Goal: Task Accomplishment & Management: Use online tool/utility

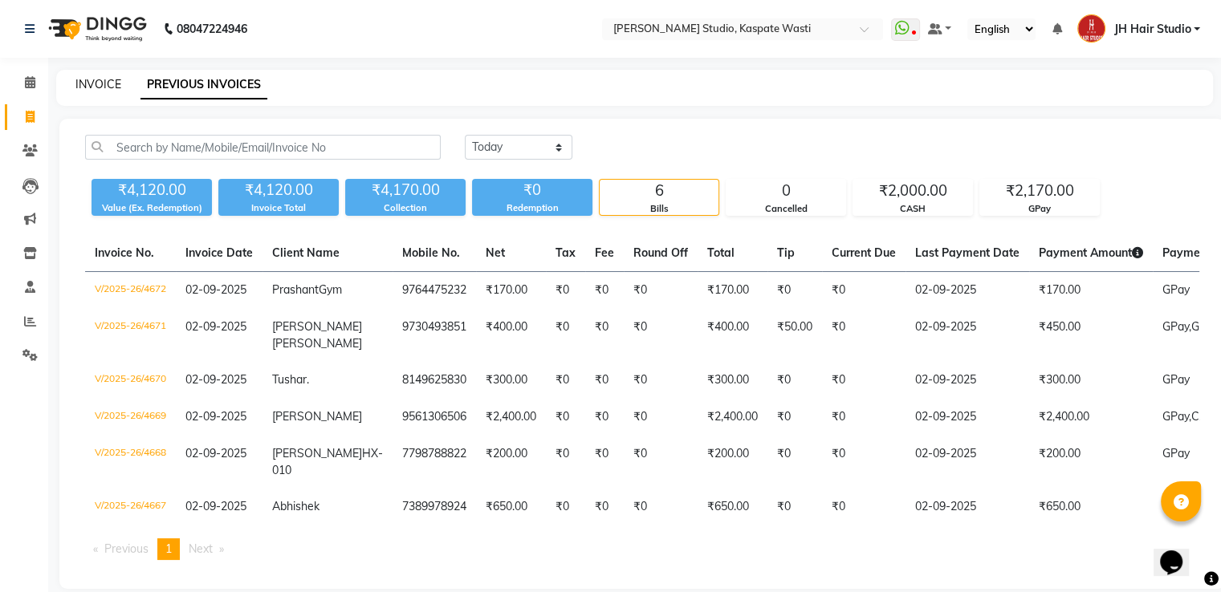
click at [88, 84] on link "INVOICE" at bounding box center [98, 84] width 46 height 14
select select "service"
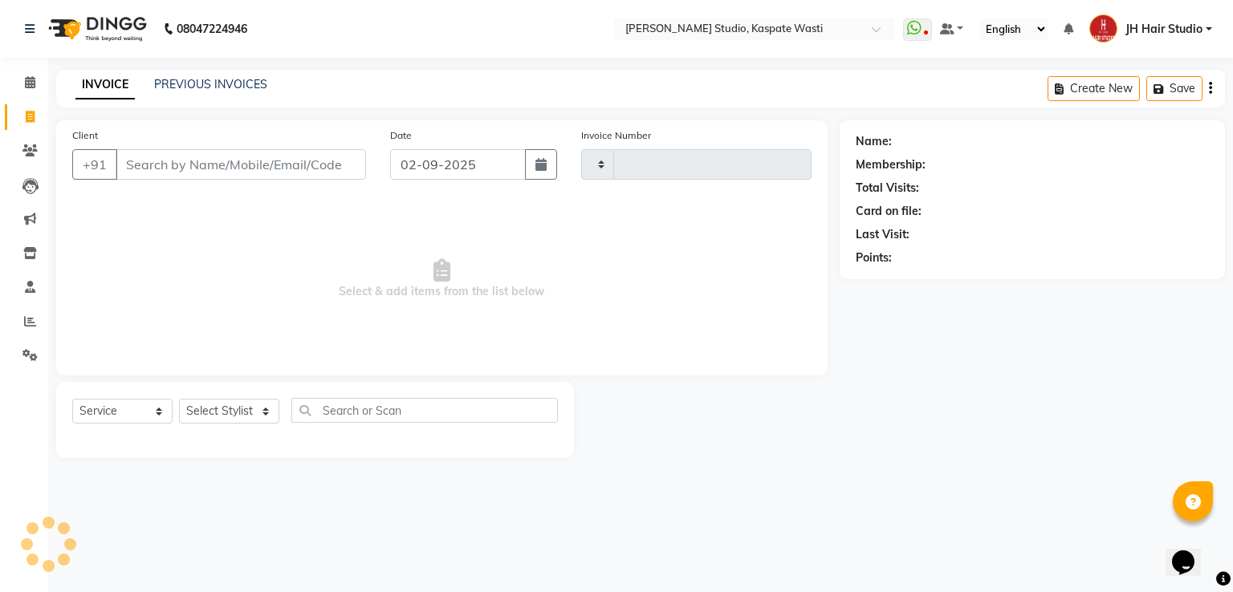
type input "4673"
select select "130"
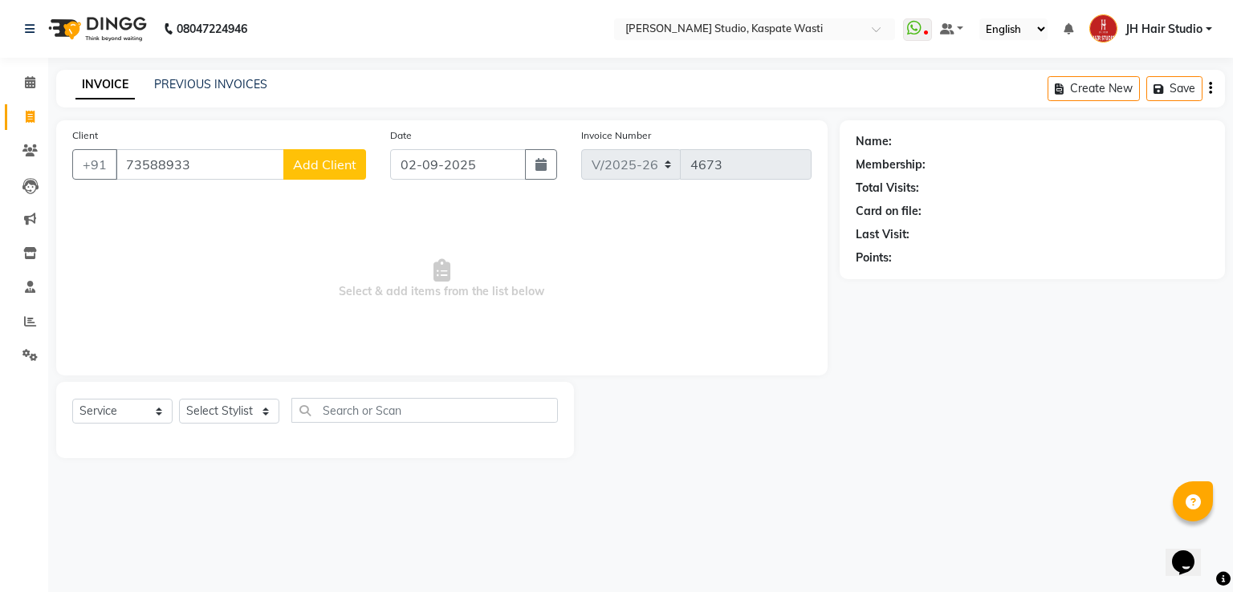
click at [148, 165] on input "73588933" at bounding box center [200, 164] width 169 height 31
click at [155, 166] on input "73588933" at bounding box center [200, 164] width 169 height 31
click at [146, 168] on input "738933" at bounding box center [200, 164] width 169 height 31
click at [180, 194] on span "73855933" at bounding box center [210, 201] width 64 height 16
type input "7385593356"
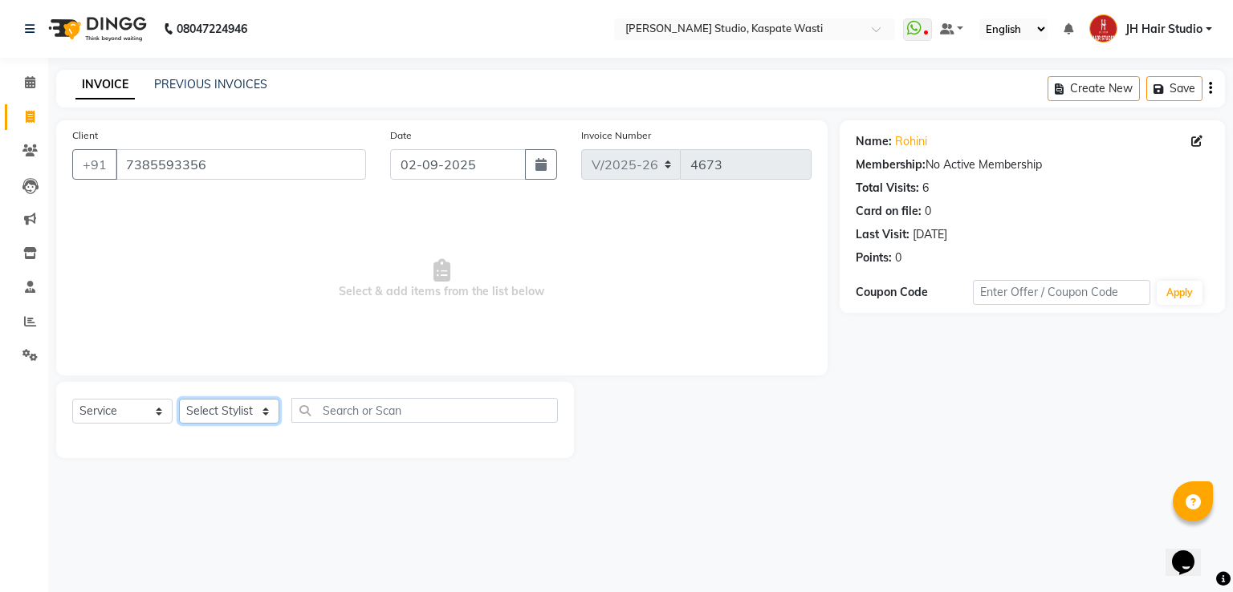
click at [213, 412] on select "Select Stylist [F1] GANESH [F1] [PERSON_NAME] [ F1] RAM [F1]Sanjay [F1][PERSON_…" at bounding box center [229, 411] width 100 height 25
select select "87274"
click at [179, 400] on select "Select Stylist [F1] GANESH [F1] [PERSON_NAME] [ F1] RAM [F1]Sanjay [F1][PERSON_…" at bounding box center [229, 411] width 100 height 25
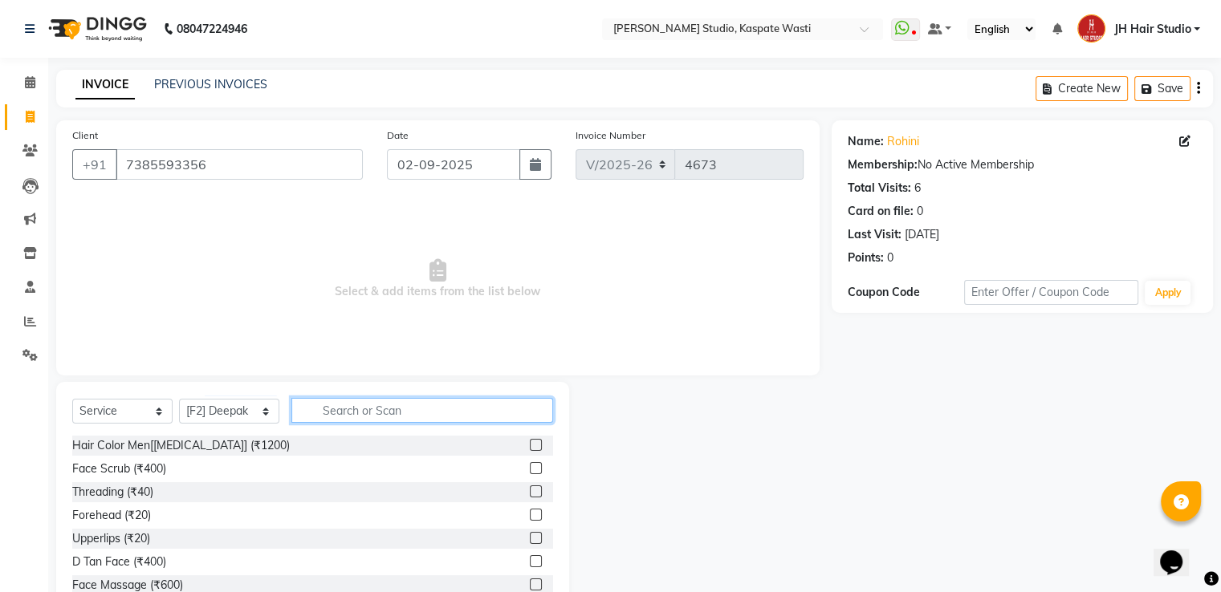
click at [382, 403] on input "text" at bounding box center [422, 410] width 262 height 25
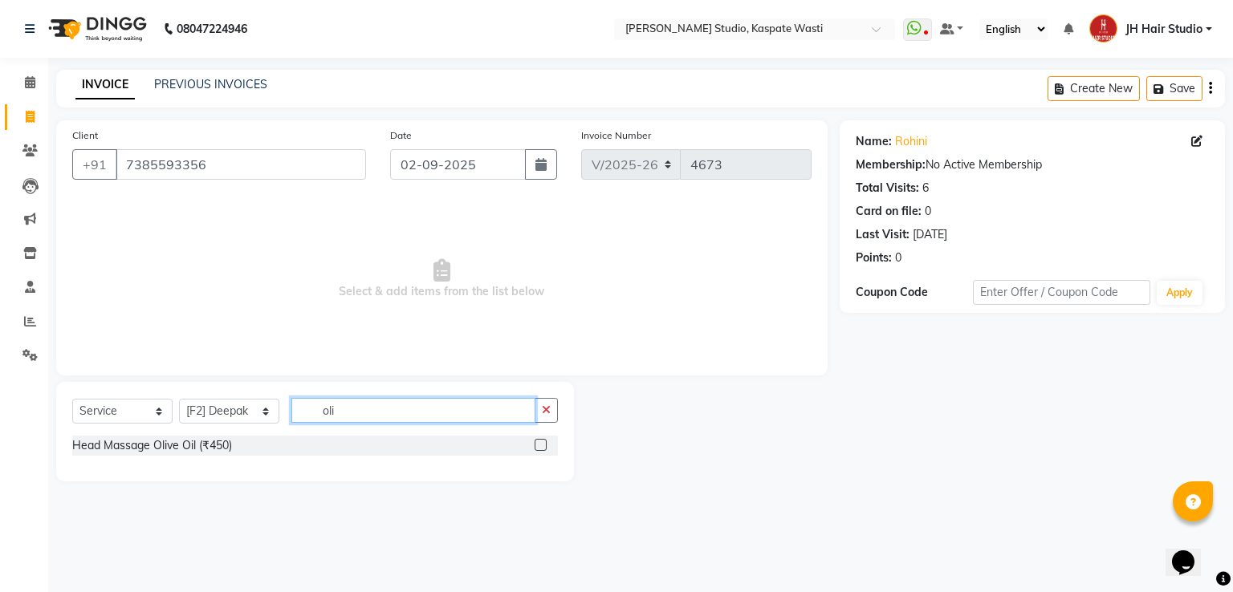
type input "oli"
click at [539, 443] on label at bounding box center [541, 445] width 12 height 12
click at [539, 443] on input "checkbox" at bounding box center [540, 446] width 10 height 10
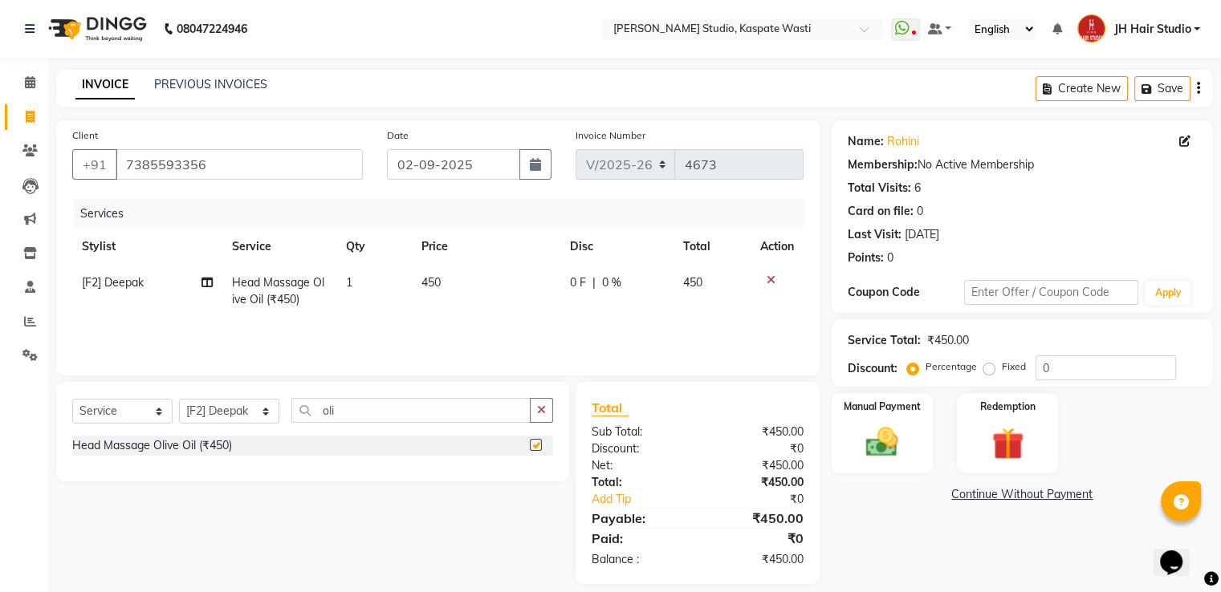
checkbox input "false"
click at [431, 283] on span "450" at bounding box center [430, 282] width 19 height 14
select select "87274"
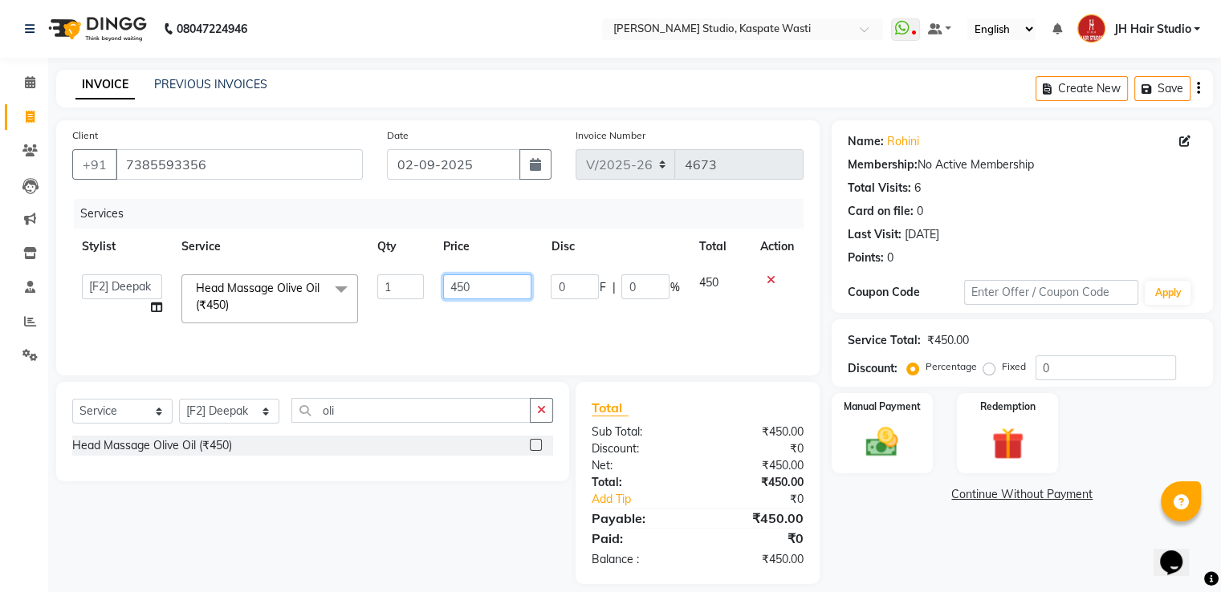
click at [454, 288] on input "450" at bounding box center [487, 287] width 88 height 25
type input "550"
click at [334, 403] on input "oli" at bounding box center [410, 410] width 239 height 25
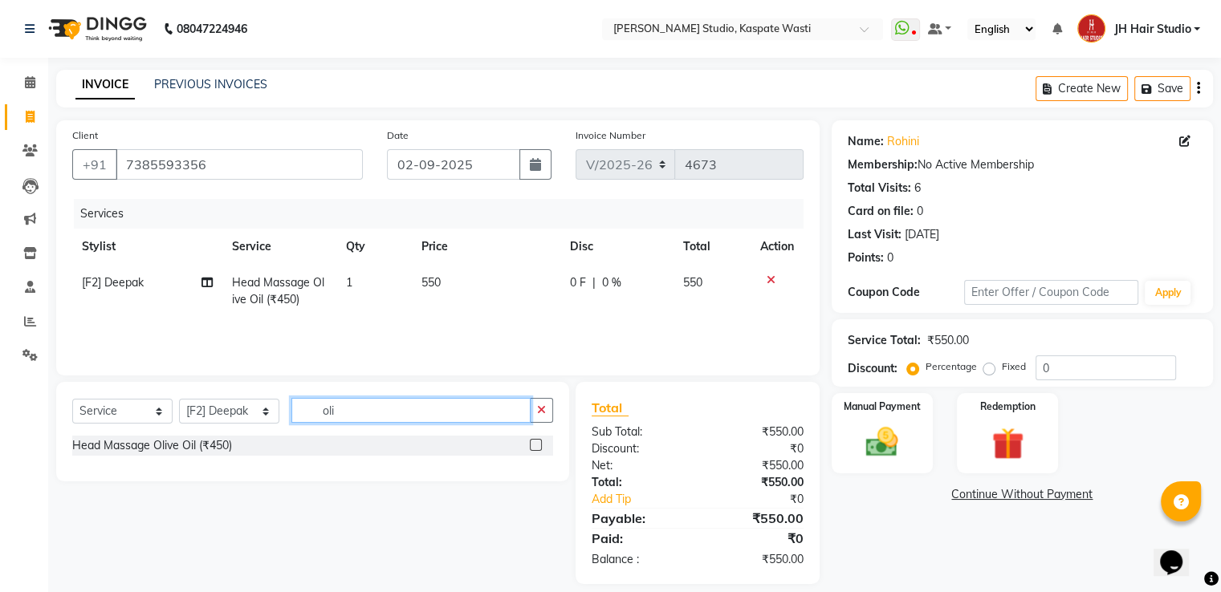
click at [334, 403] on input "oli" at bounding box center [410, 410] width 239 height 25
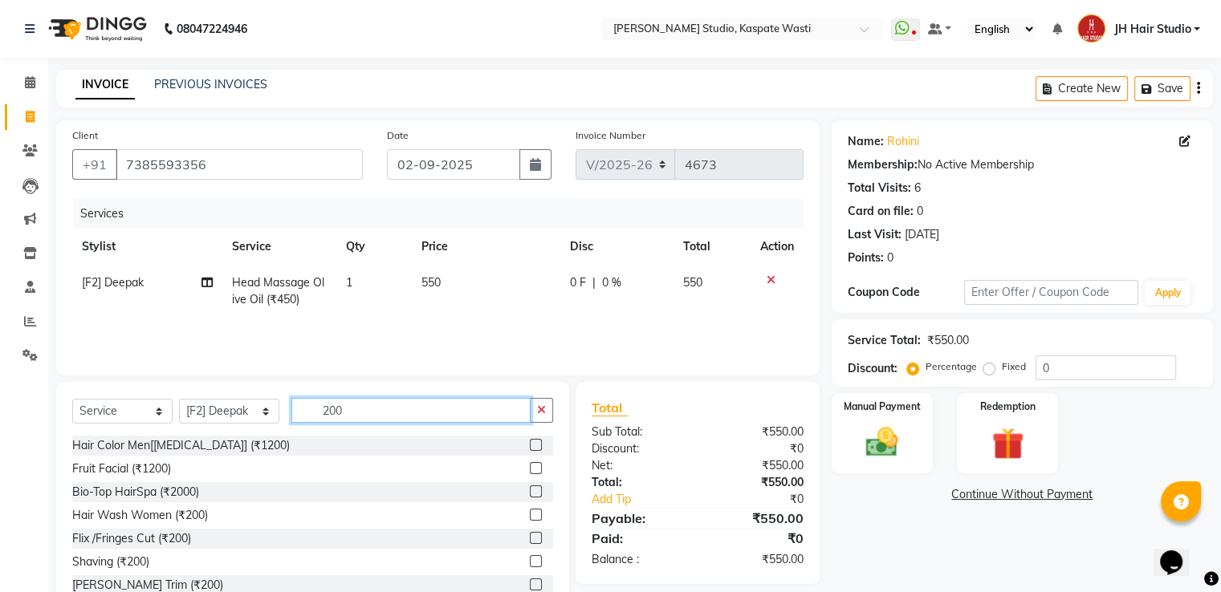
type input "200"
click at [530, 518] on label at bounding box center [536, 515] width 12 height 12
click at [530, 518] on input "checkbox" at bounding box center [535, 516] width 10 height 10
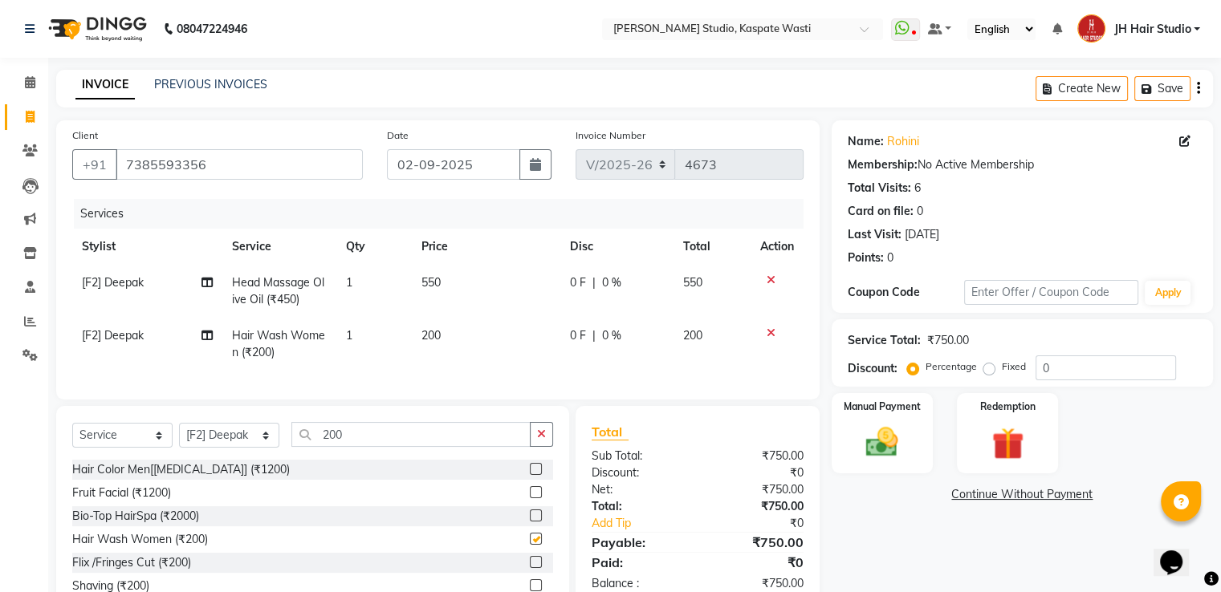
checkbox input "false"
click at [425, 350] on td "200" at bounding box center [486, 344] width 149 height 53
select select "87274"
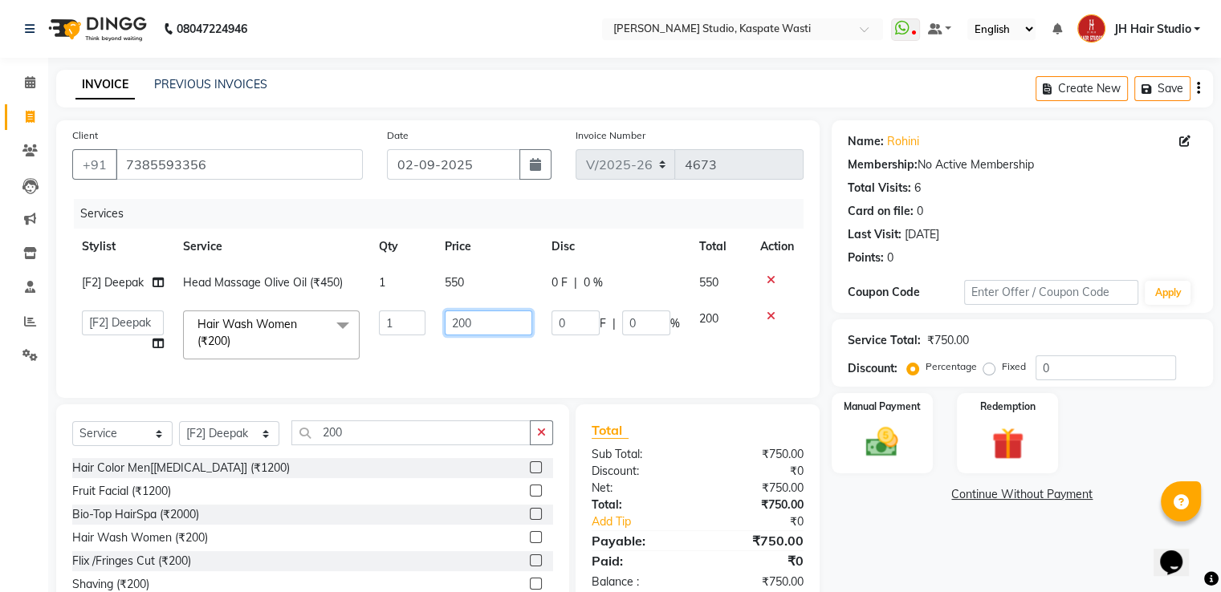
click at [464, 332] on input "200" at bounding box center [488, 323] width 87 height 25
type input "250"
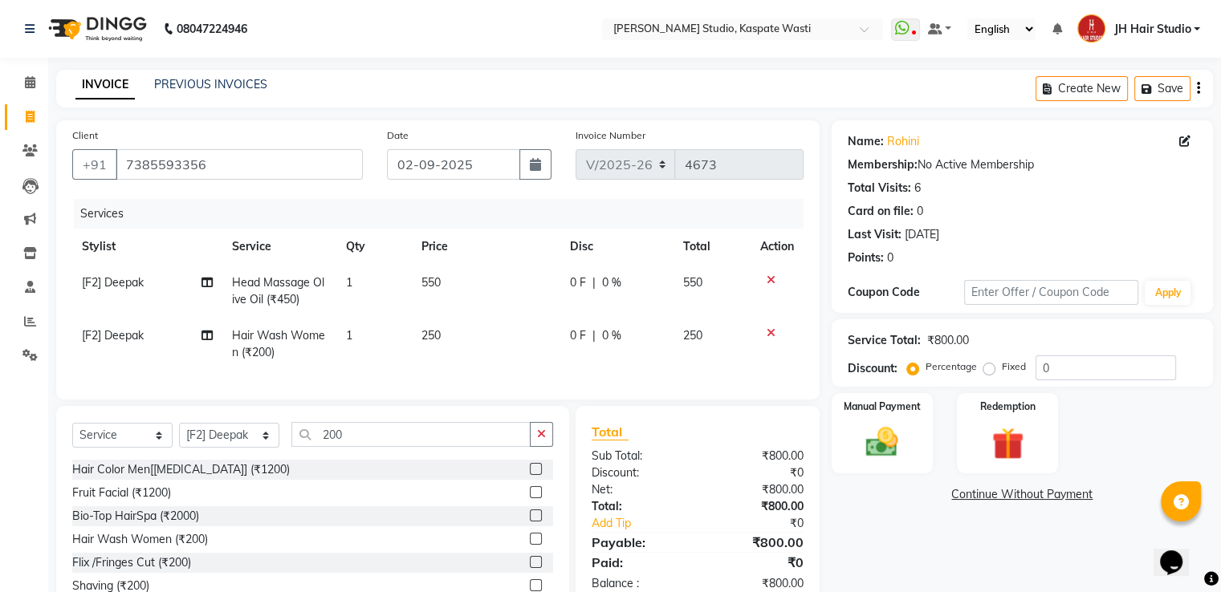
click at [464, 357] on td "250" at bounding box center [486, 344] width 149 height 53
select select "87274"
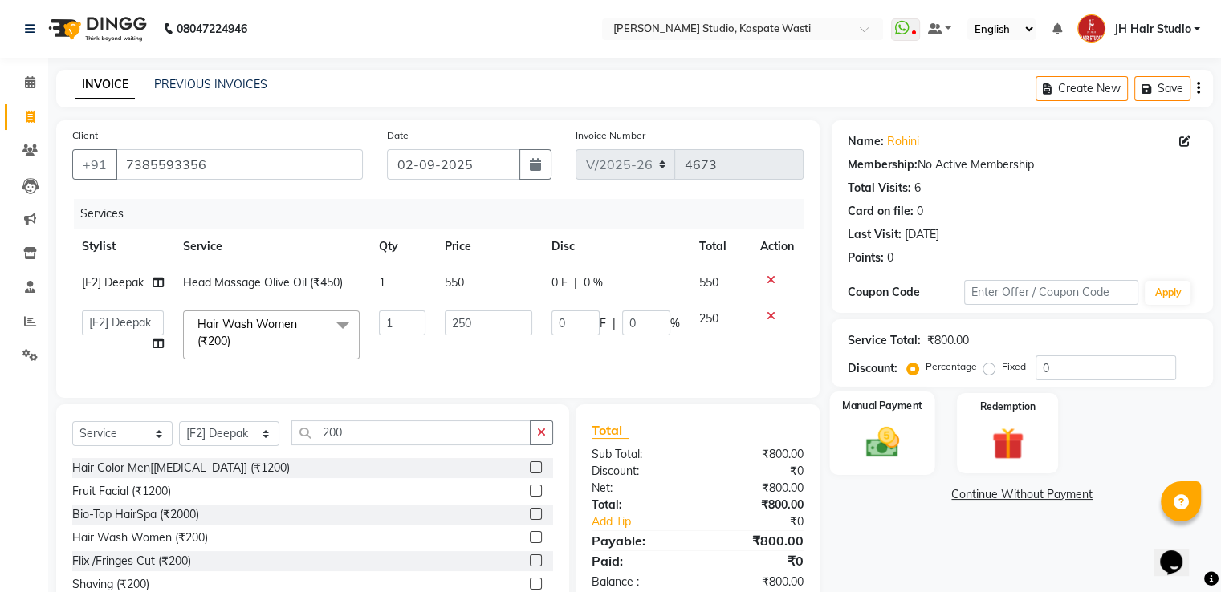
click at [893, 444] on img at bounding box center [882, 443] width 54 height 39
click at [1004, 497] on span "CASH" at bounding box center [1004, 495] width 35 height 18
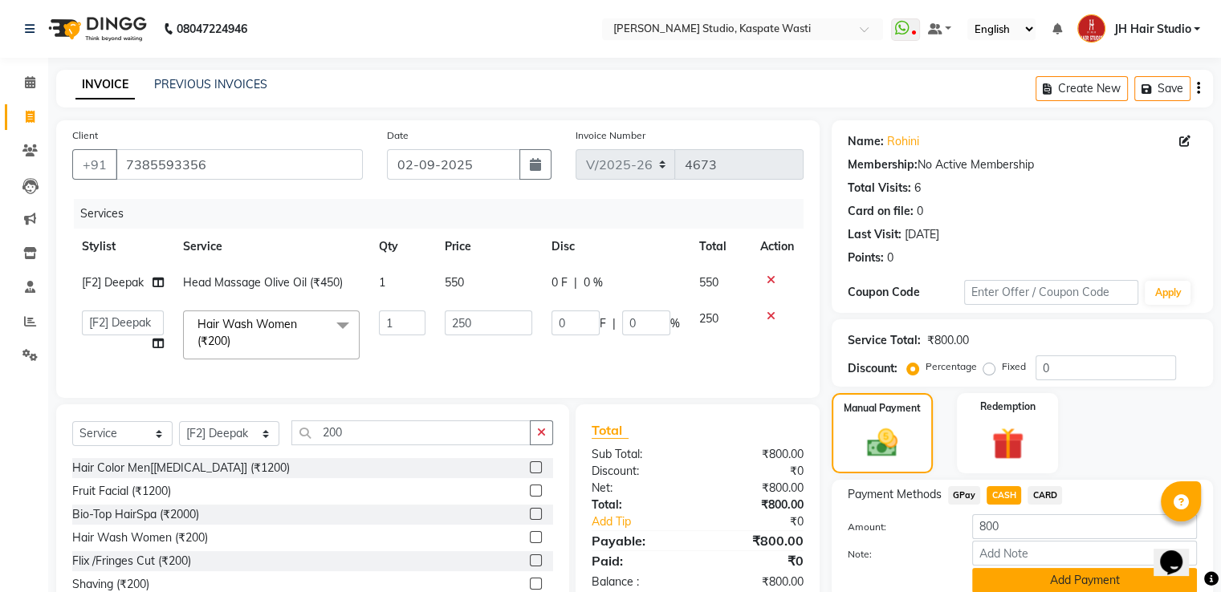
click at [1074, 576] on button "Add Payment" at bounding box center [1084, 580] width 225 height 25
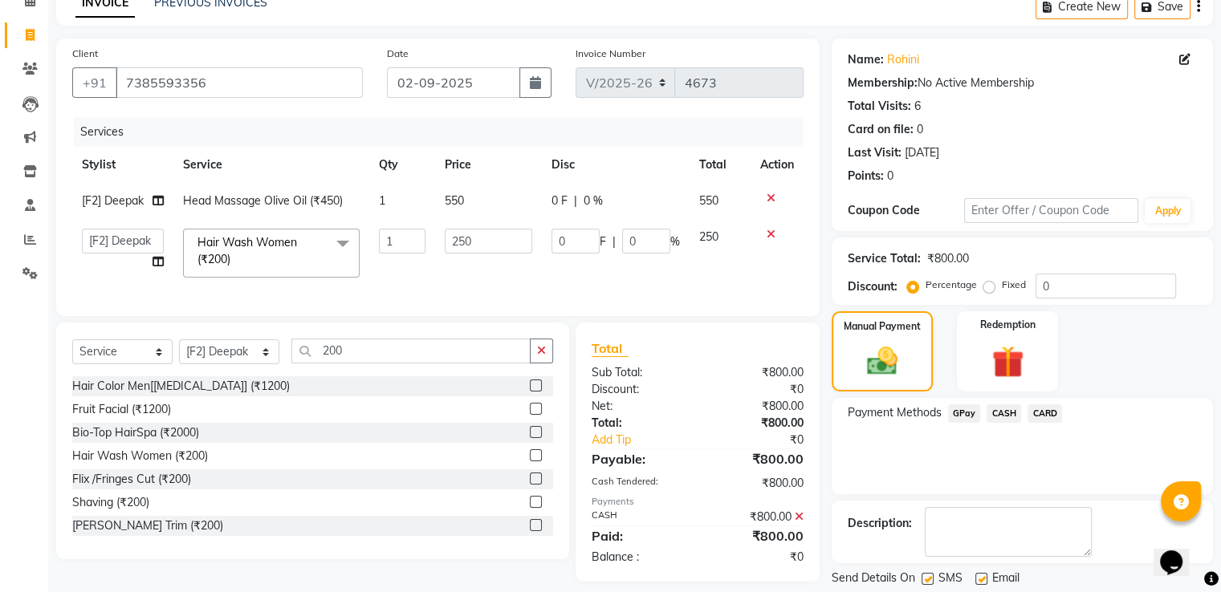
scroll to position [131, 0]
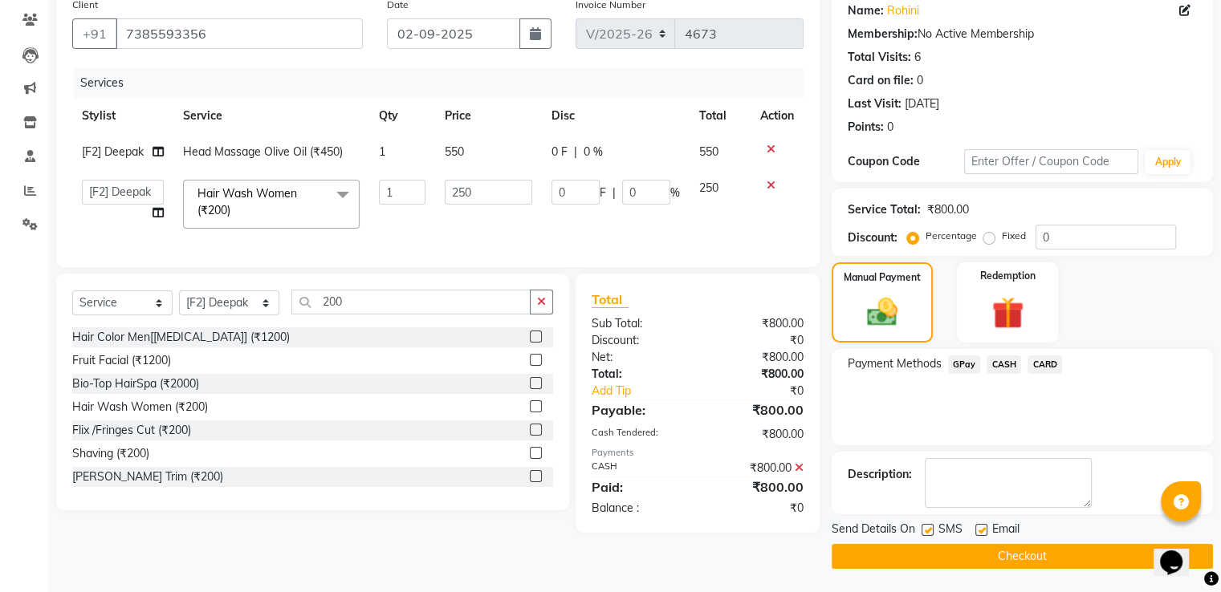
click at [1018, 553] on button "Checkout" at bounding box center [1022, 556] width 381 height 25
